Goal: Task Accomplishment & Management: Use online tool/utility

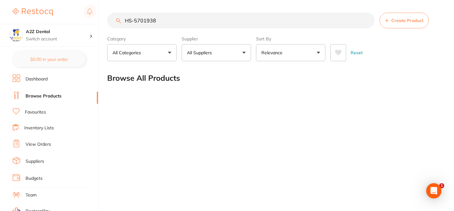
click at [40, 180] on link "Budgets" at bounding box center [34, 178] width 17 height 6
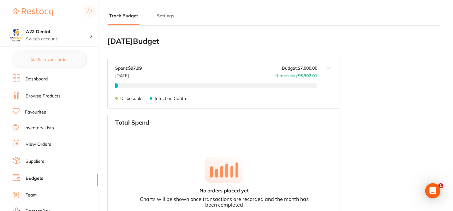
type input "7,000"
type input "0.0"
type input "175,000"
type input "7,000"
click at [385, 75] on div "[DATE] Budget Budget value not set for [DATE] . Please set a budget value for […" at bounding box center [273, 146] width 333 height 231
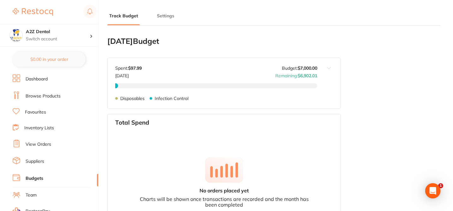
click at [169, 14] on button "Settings" at bounding box center [165, 16] width 21 height 6
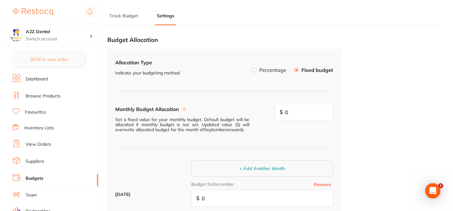
click at [241, 27] on section "Track Budget Settings [DATE] Budget Budget value not set for [DATE] . Please se…" at bounding box center [273, 121] width 333 height 242
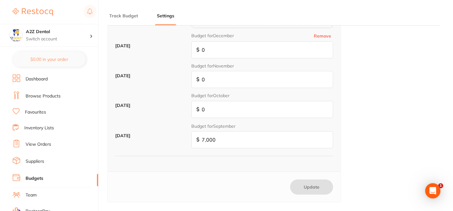
scroll to position [161, 0]
